Goal: Task Accomplishment & Management: Manage account settings

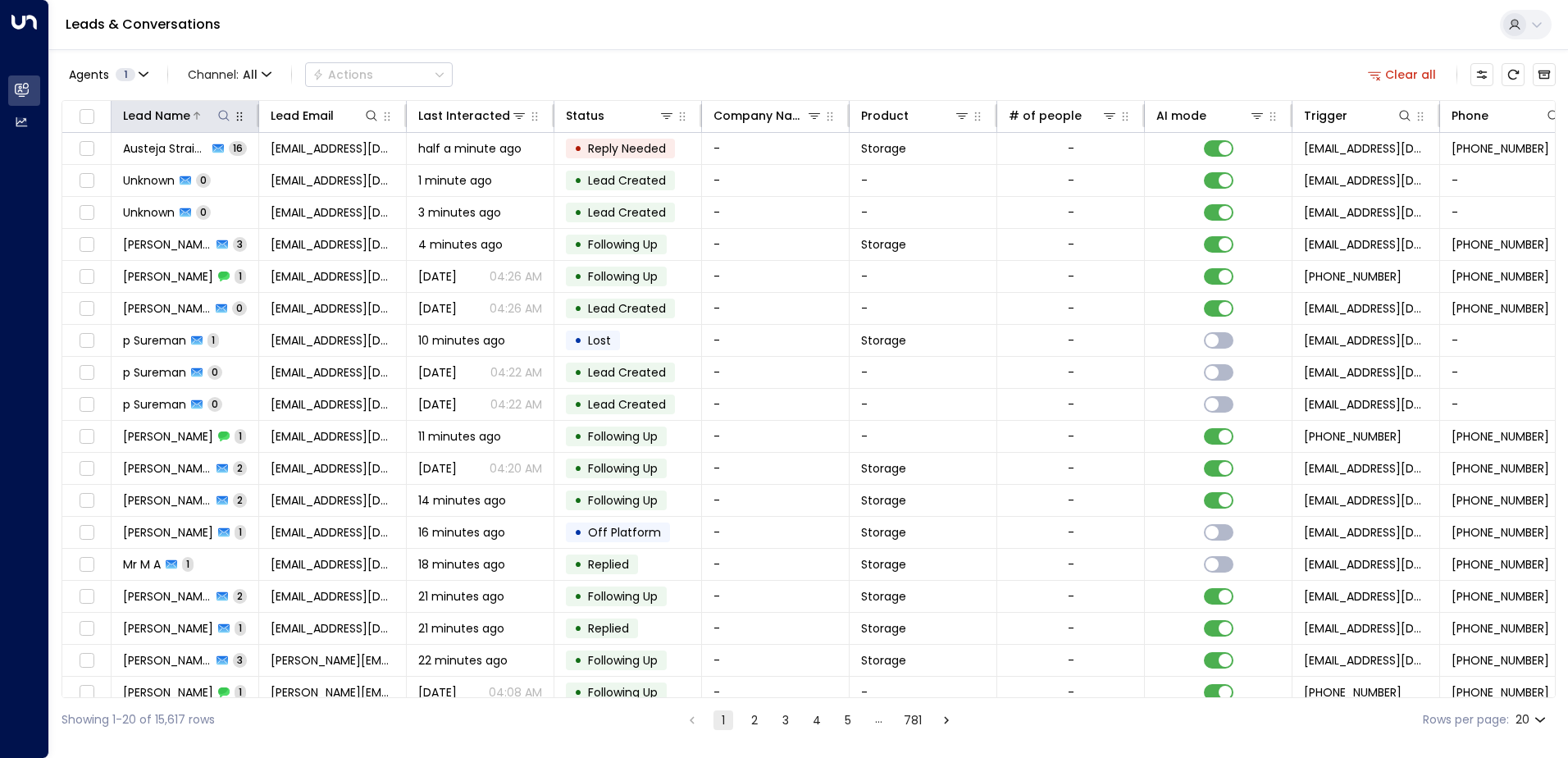
click at [228, 120] on icon at bounding box center [223, 115] width 13 height 13
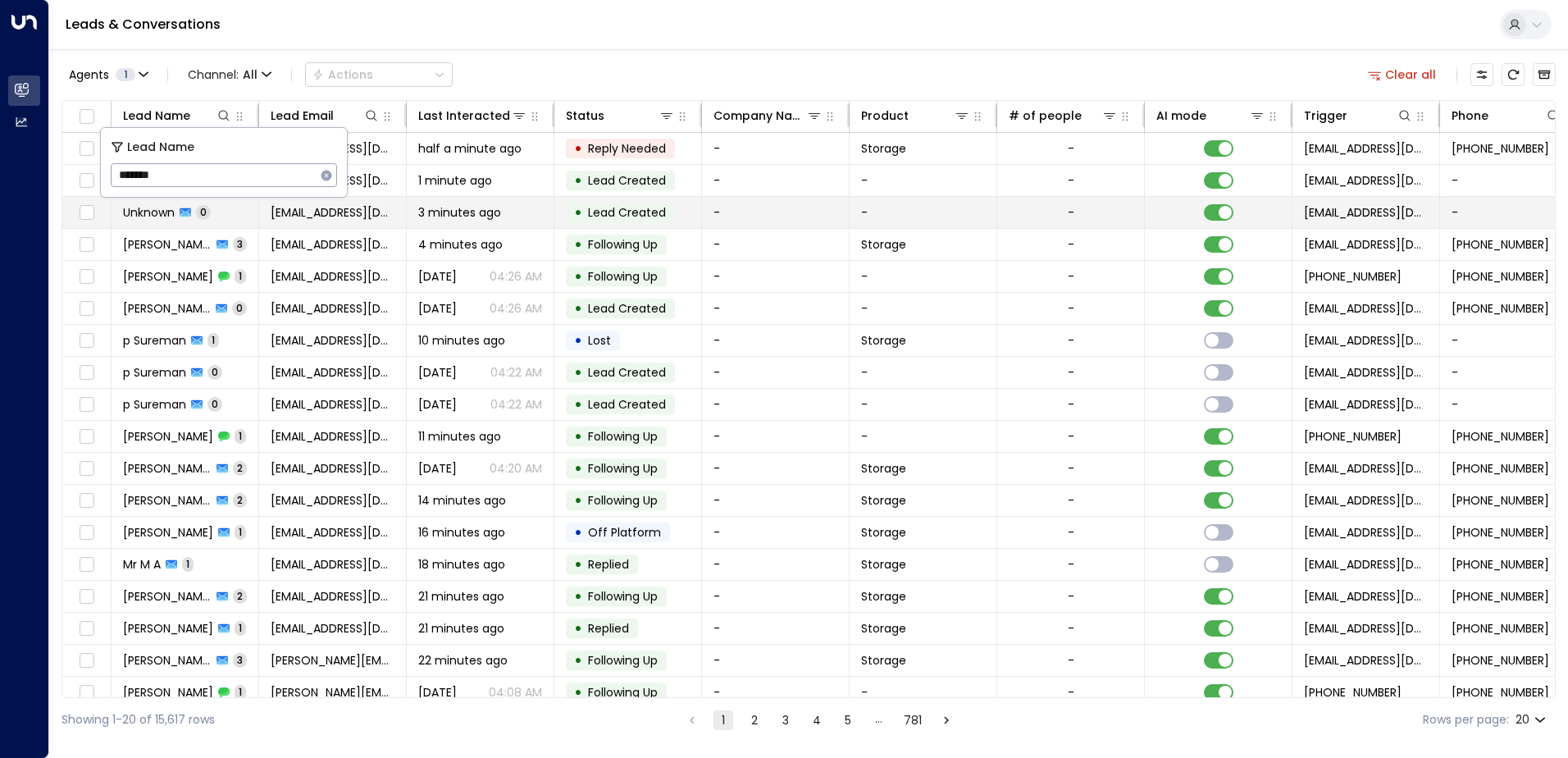
type input "*******"
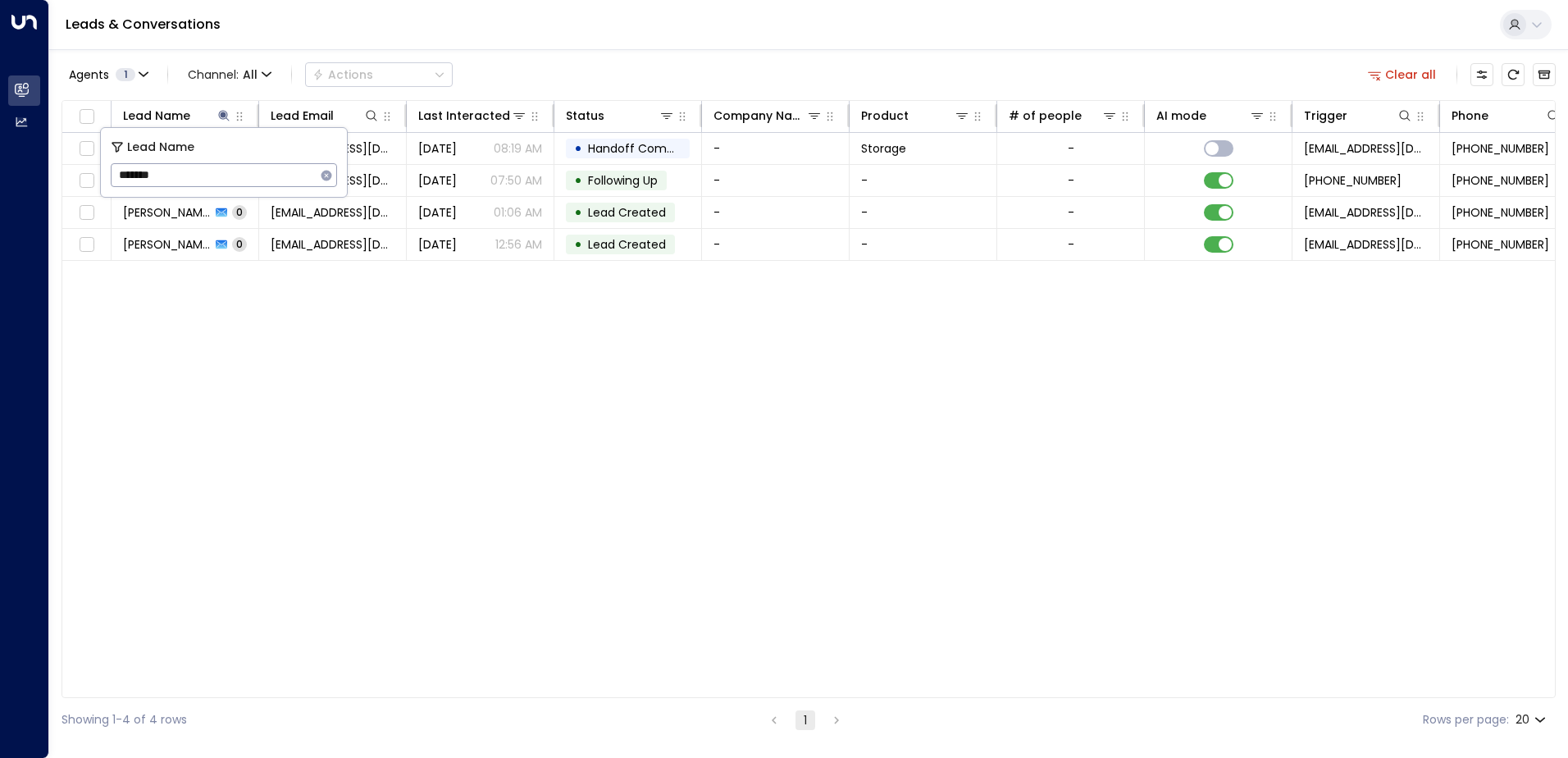
click at [759, 395] on div "Lead Name Lead Email Last Interacted Status Company Name Product # of people AI…" at bounding box center [809, 399] width 1495 height 598
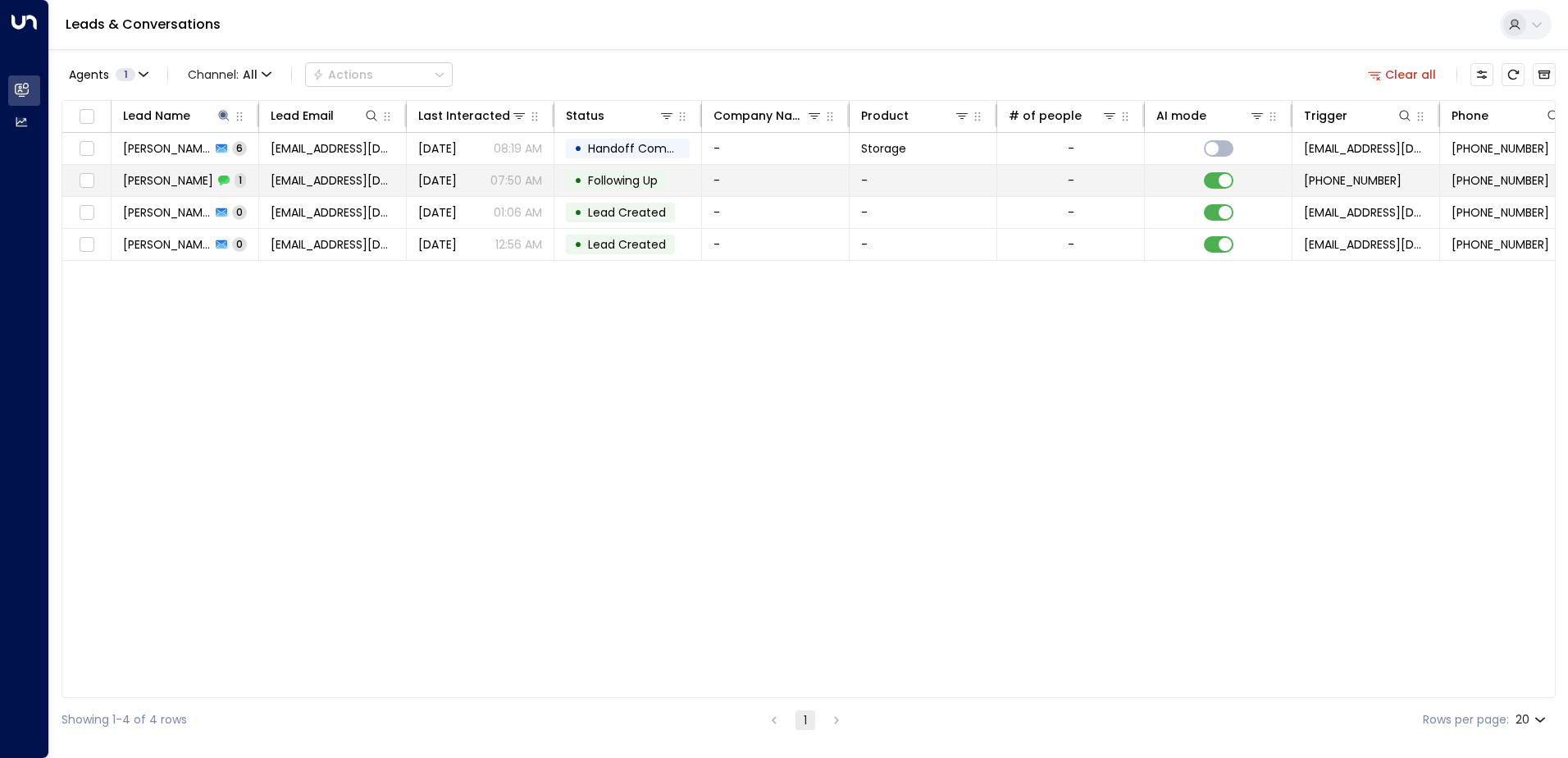
click at [170, 187] on span "[PERSON_NAME]" at bounding box center [167, 181] width 90 height 17
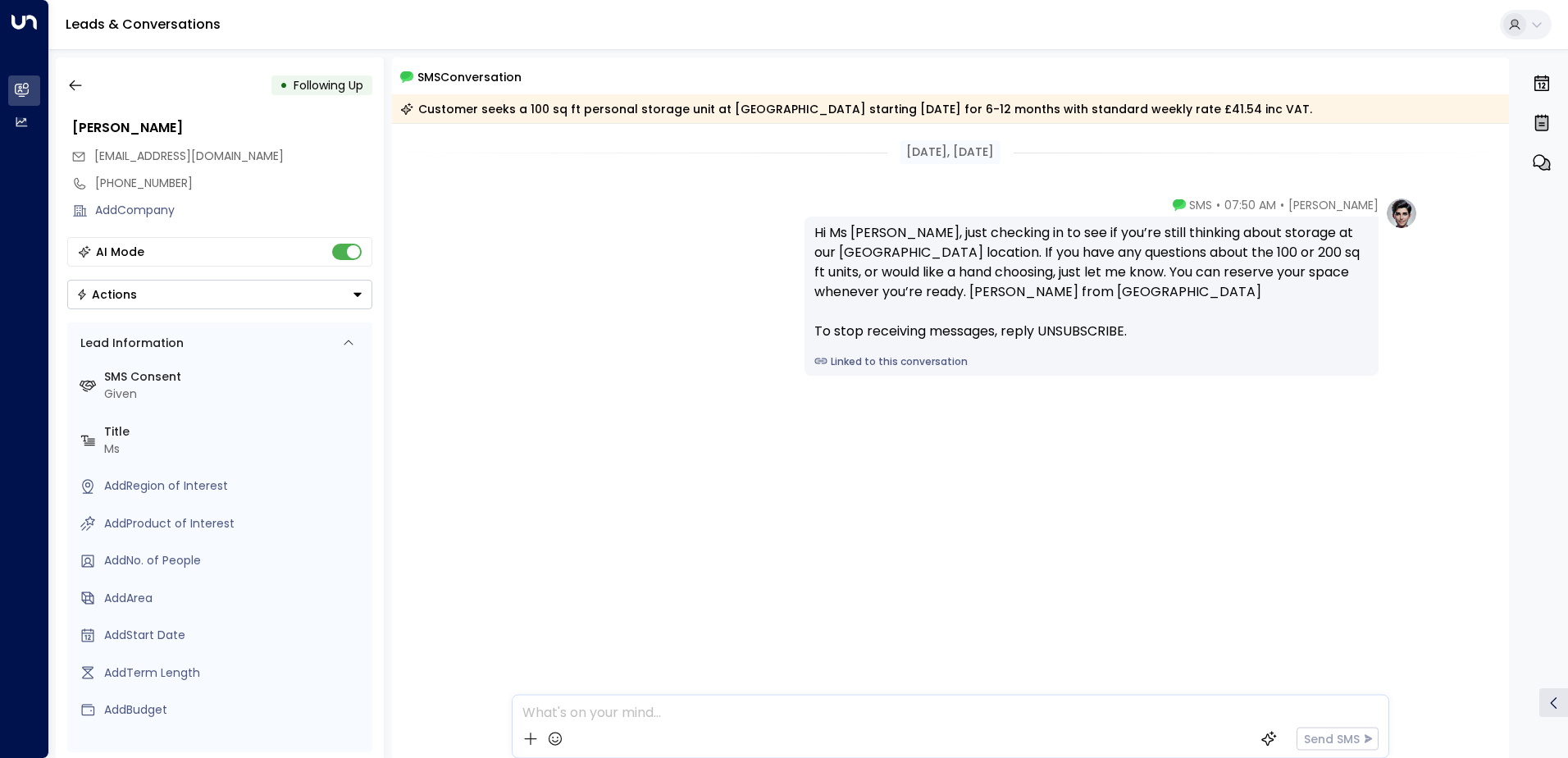
click at [352, 290] on icon "Button group with a nested menu" at bounding box center [358, 294] width 11 height 11
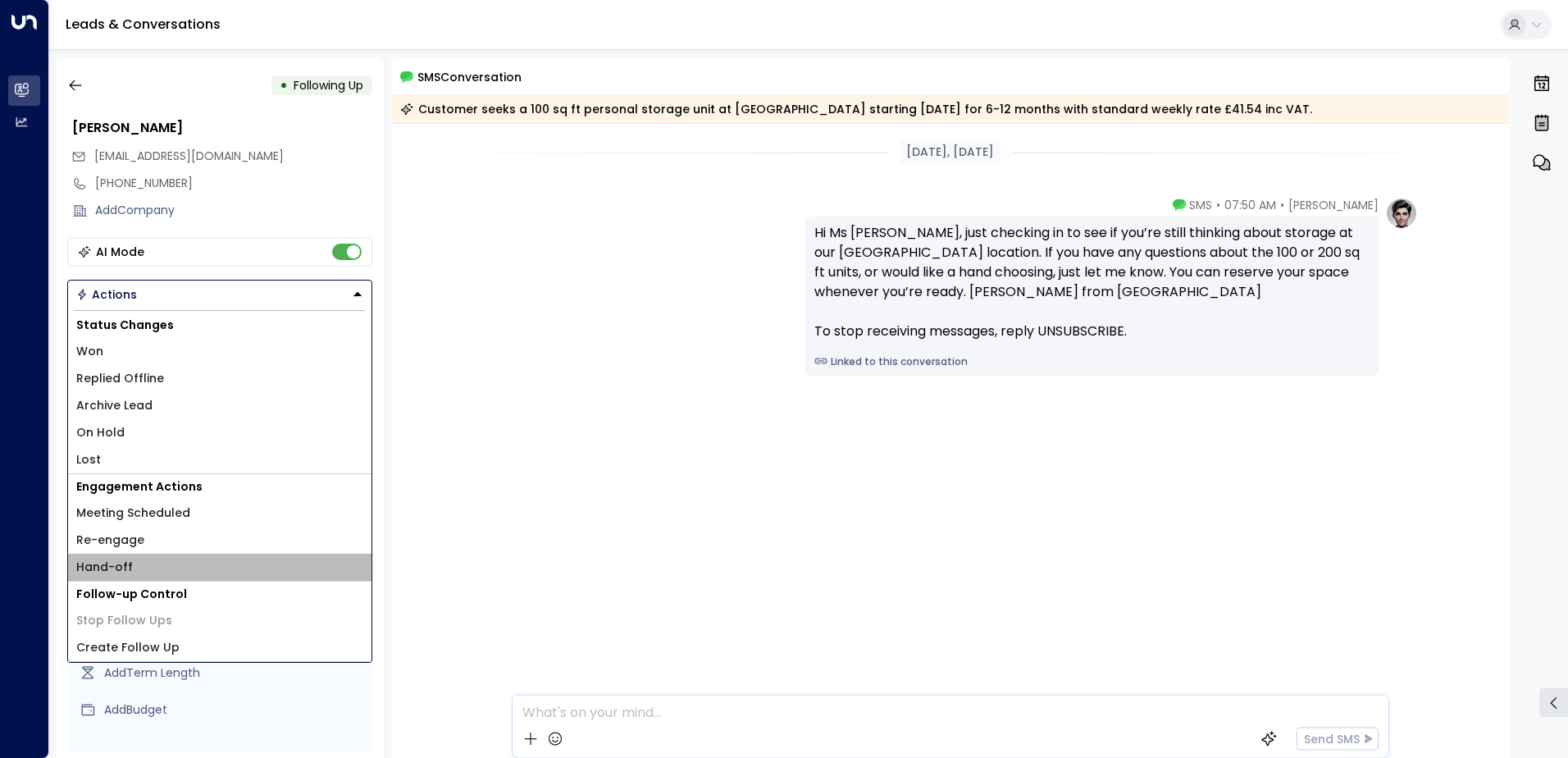
click at [189, 567] on li "Hand-off" at bounding box center [220, 567] width 303 height 27
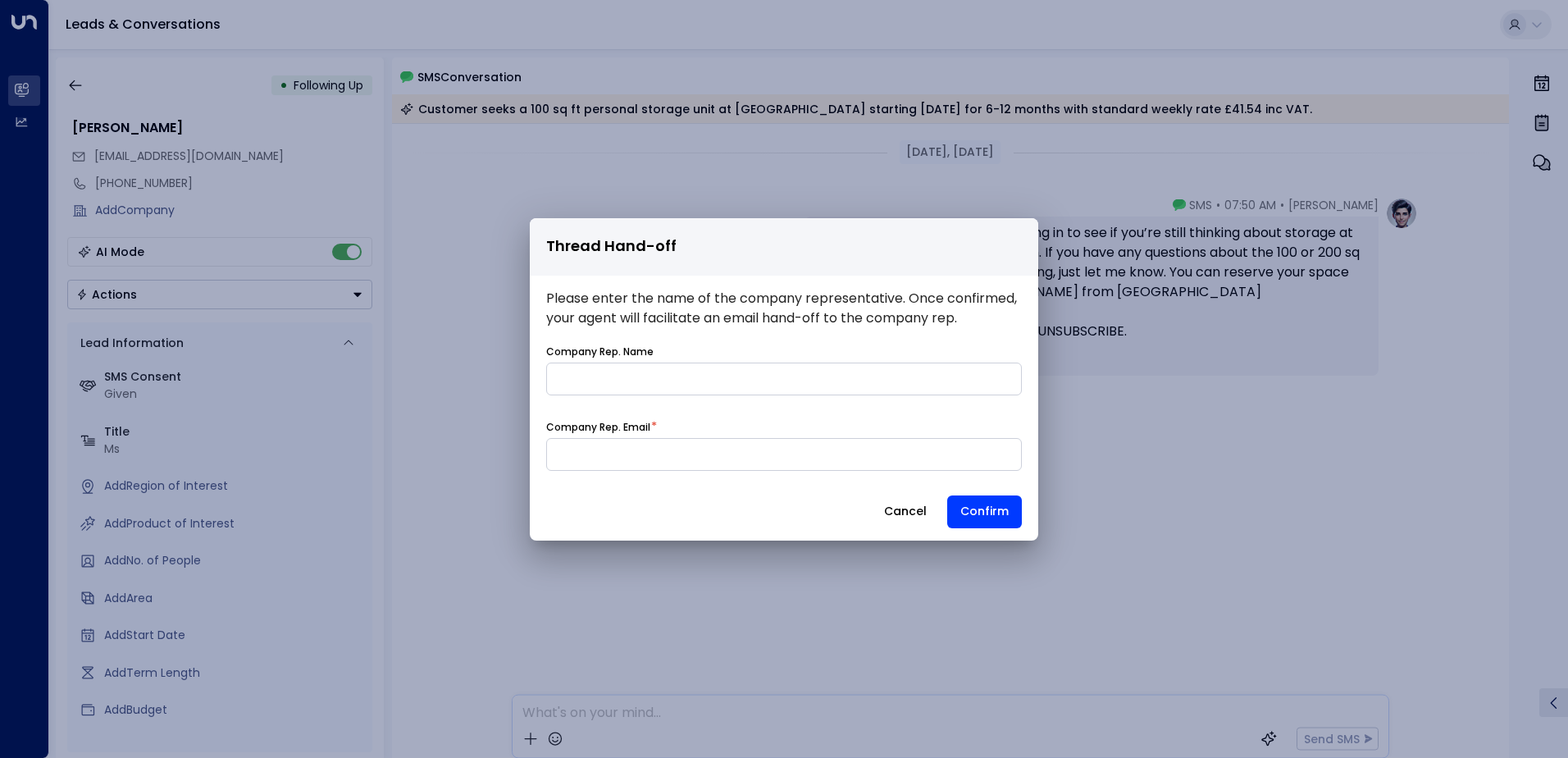
click at [928, 509] on button "Cancel" at bounding box center [905, 512] width 71 height 33
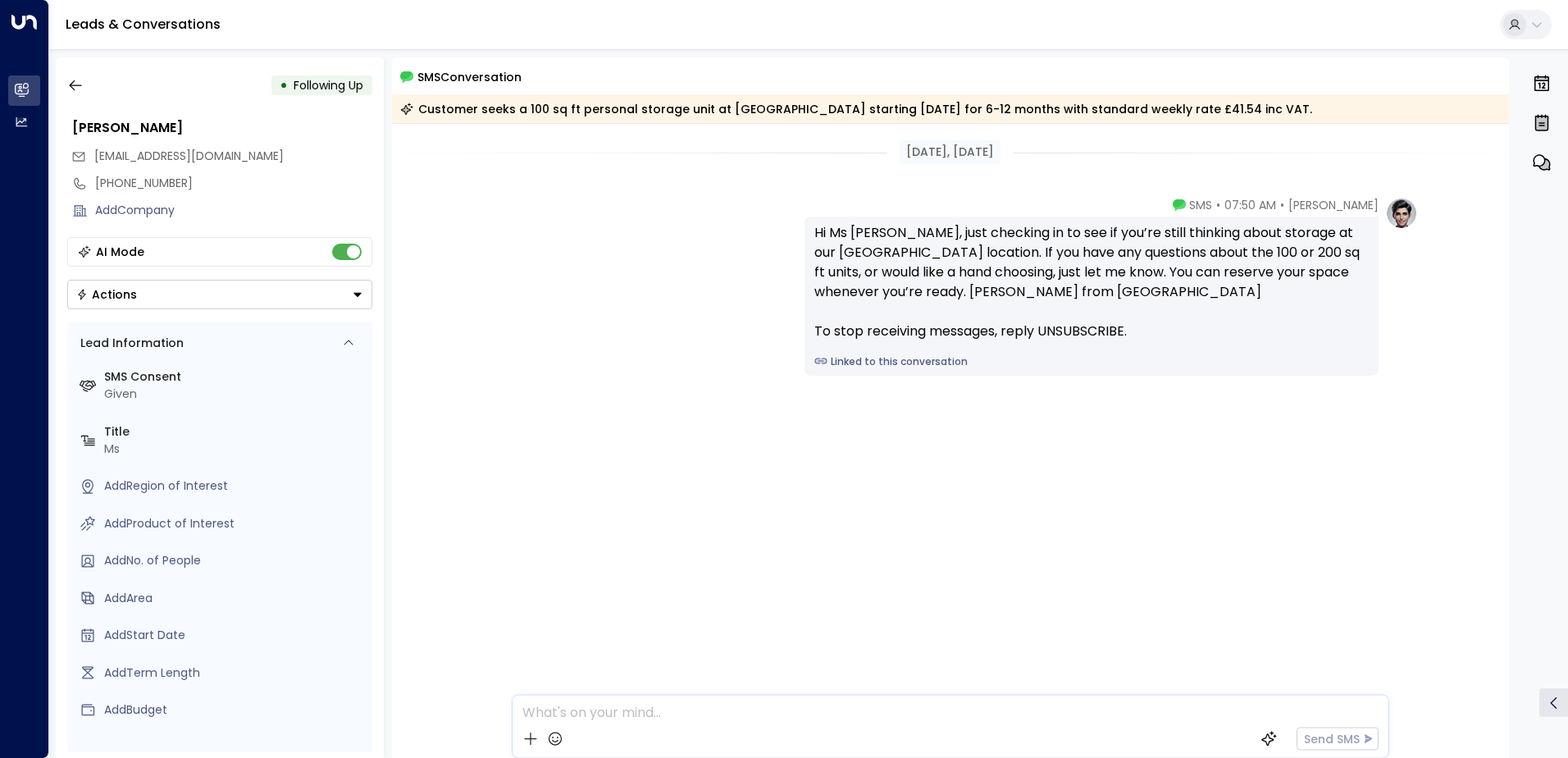
click at [352, 296] on icon "Button group with a nested menu" at bounding box center [358, 294] width 11 height 11
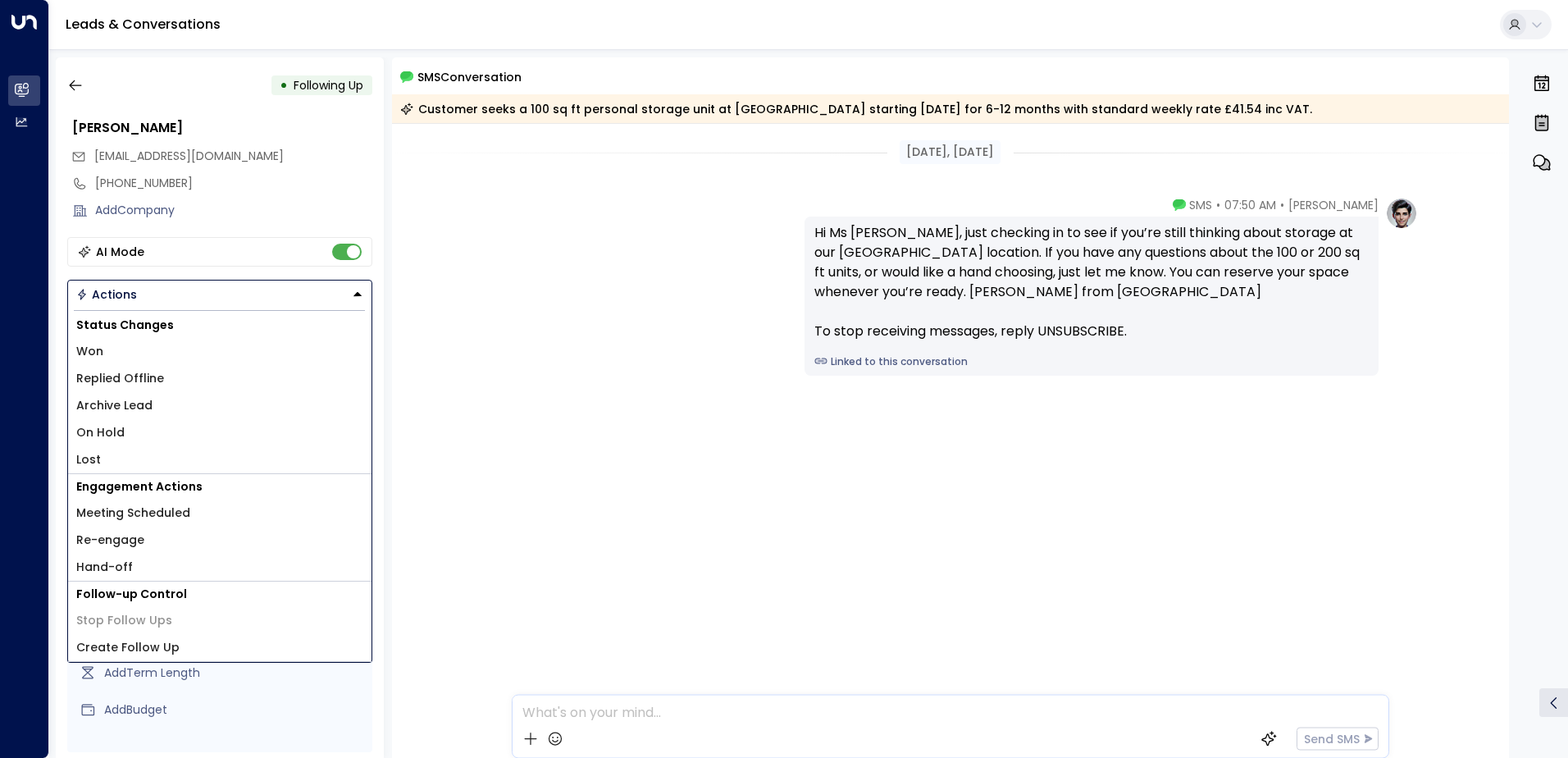
click at [159, 346] on li "Won" at bounding box center [220, 352] width 303 height 27
